Goal: Use online tool/utility: Utilize a website feature to perform a specific function

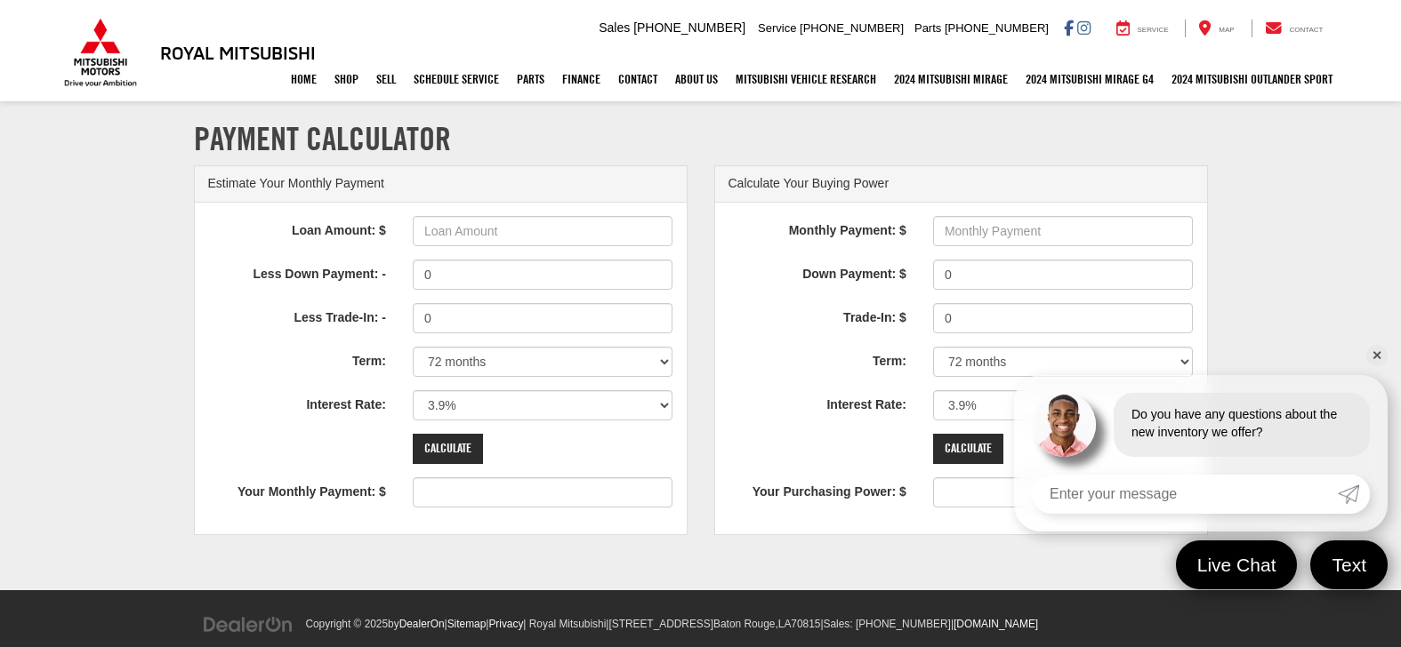
click at [1377, 350] on link "✕" at bounding box center [1376, 355] width 21 height 21
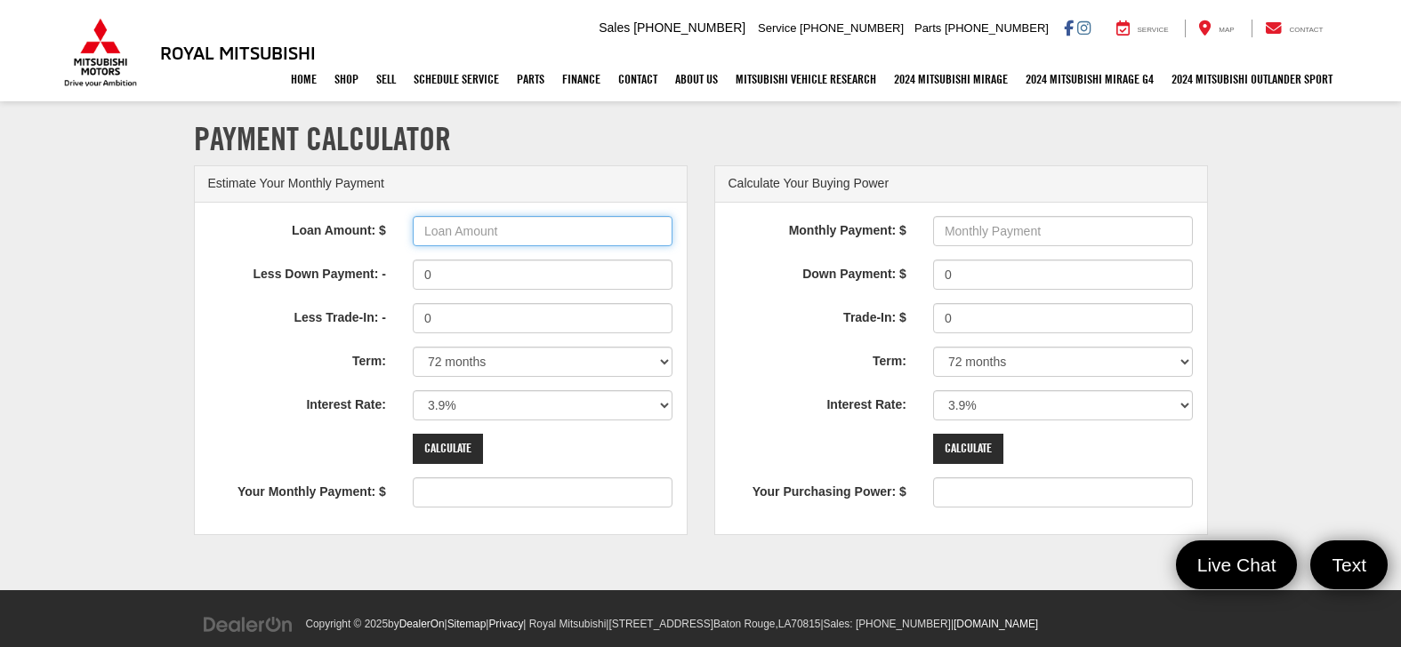
click at [554, 233] on input "Loan Amount: $" at bounding box center [543, 231] width 261 height 30
type input "15000"
type input "234"
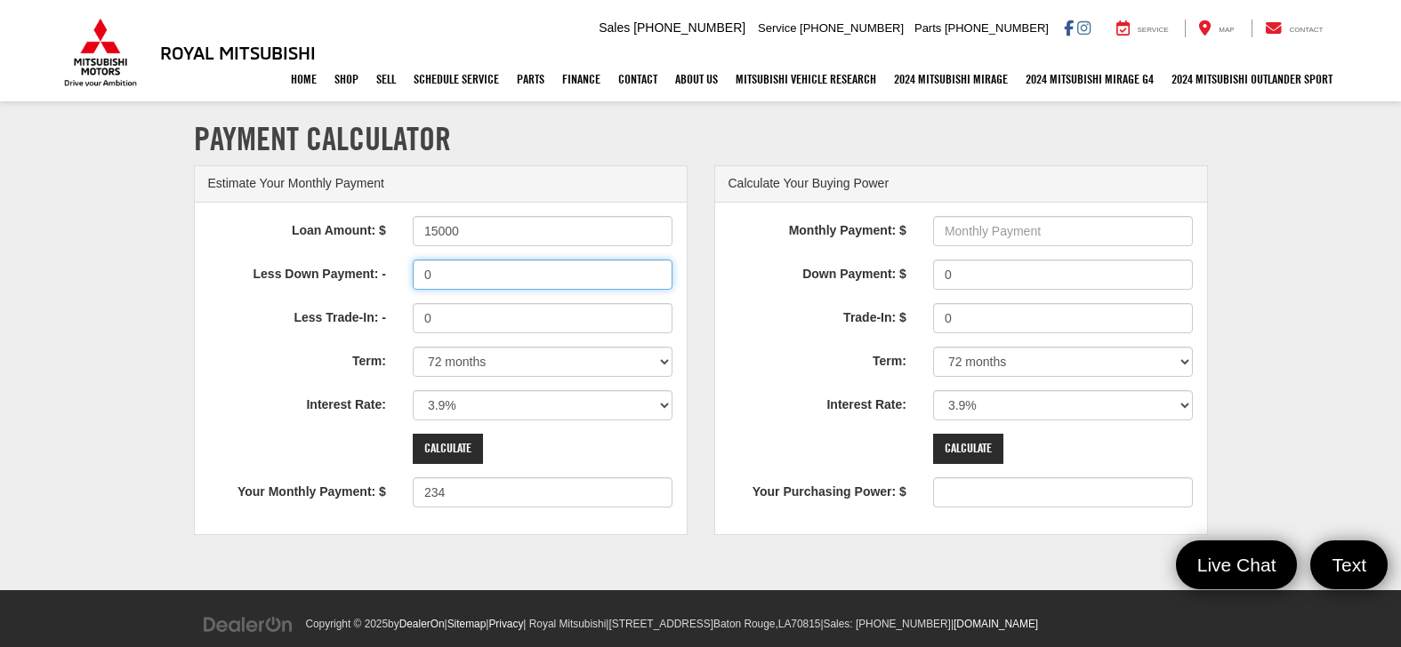
click at [508, 282] on input "0" at bounding box center [543, 275] width 261 height 30
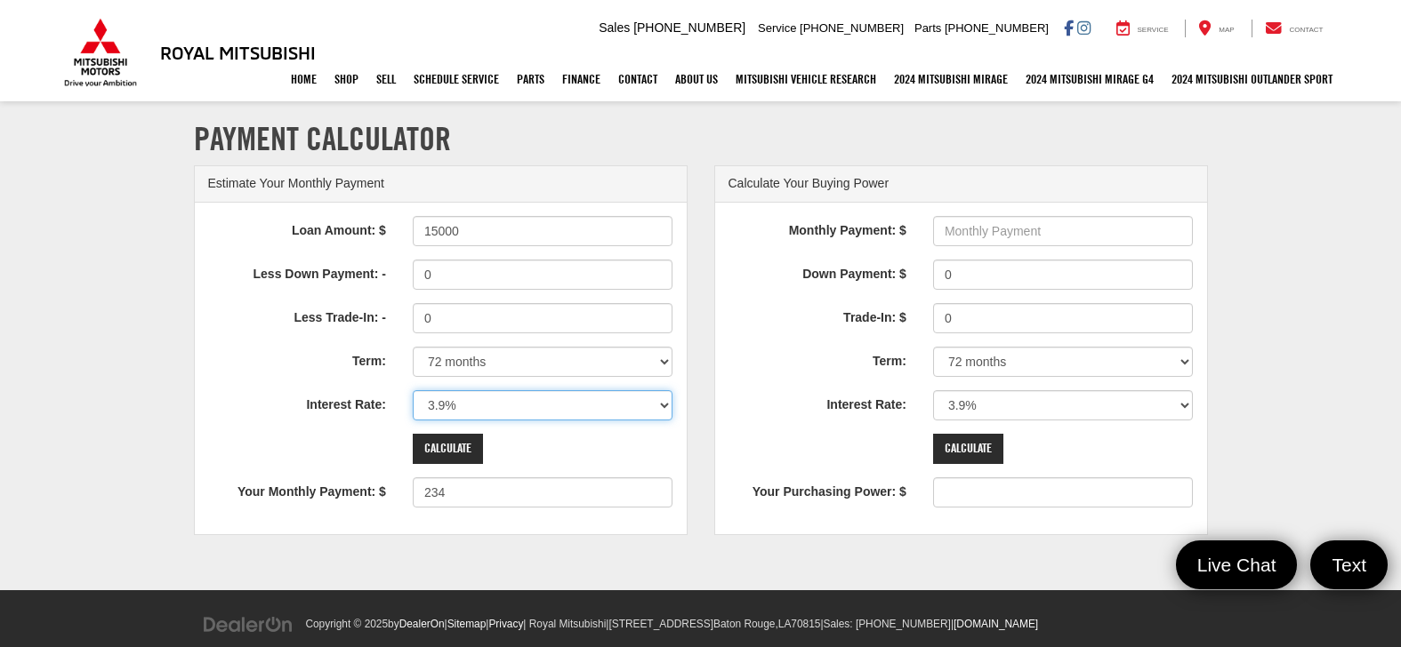
click at [498, 402] on select "0% 0.9% 1.9% 2.9% 3.9% 4.9% 5.9% 6.9% 7.9% 8.9% 9.9% 10.9% 11.9% 12.9% 13.9% 14…" at bounding box center [543, 405] width 261 height 30
select select "8.9"
click at [413, 390] on select "0% 0.9% 1.9% 2.9% 3.9% 4.9% 5.9% 6.9% 7.9% 8.9% 9.9% 10.9% 11.9% 12.9% 13.9% 14…" at bounding box center [543, 405] width 261 height 30
type input "270"
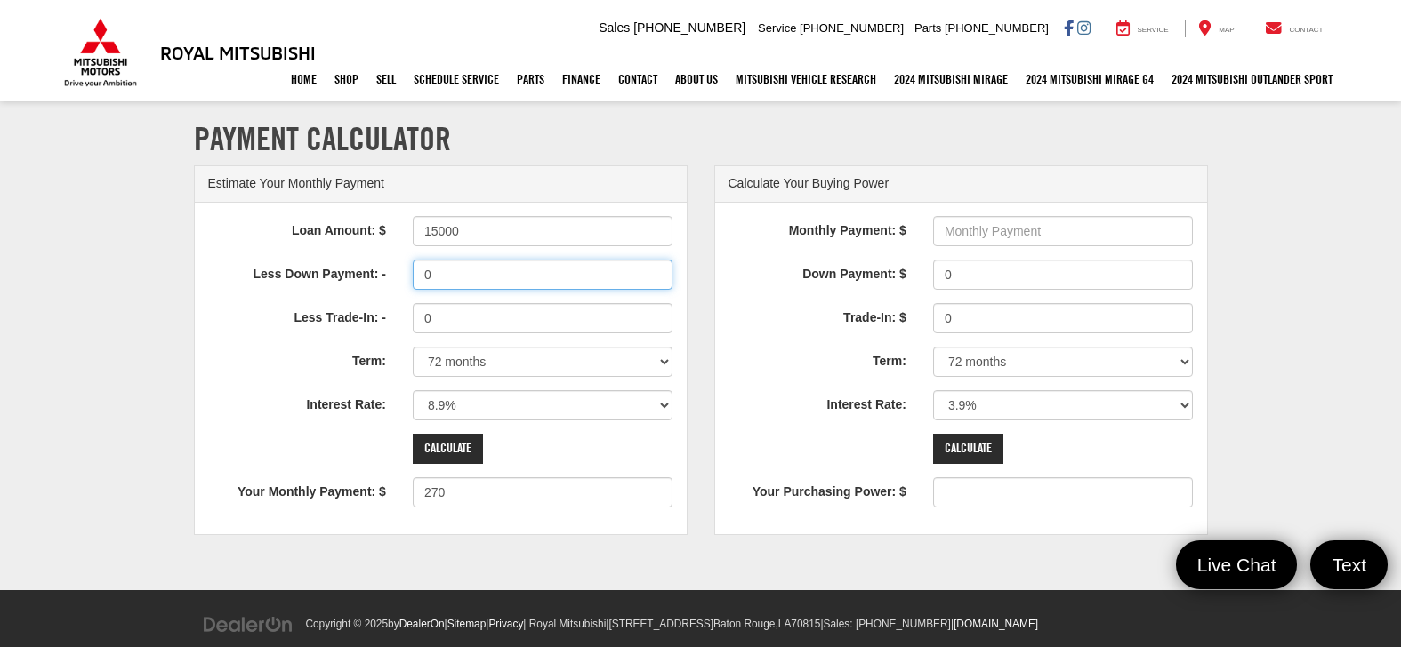
click at [481, 270] on input "0" at bounding box center [543, 275] width 261 height 30
type input "0"
type input "15000"
type input "0"
click at [454, 445] on input "Calculate" at bounding box center [448, 449] width 70 height 30
